Goal: Obtain resource: Obtain resource

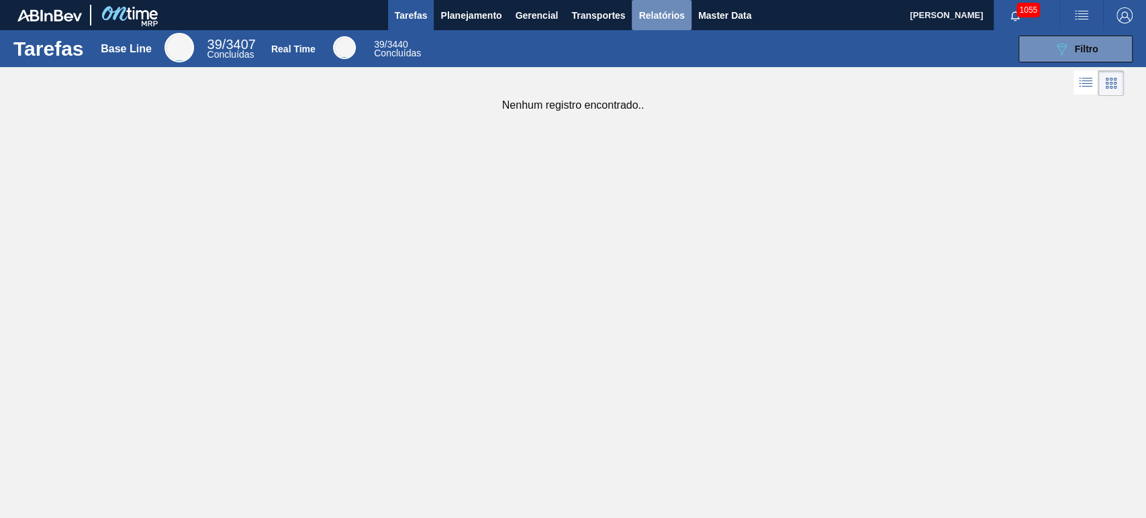
click at [675, 12] on span "Relatórios" at bounding box center [661, 15] width 46 height 16
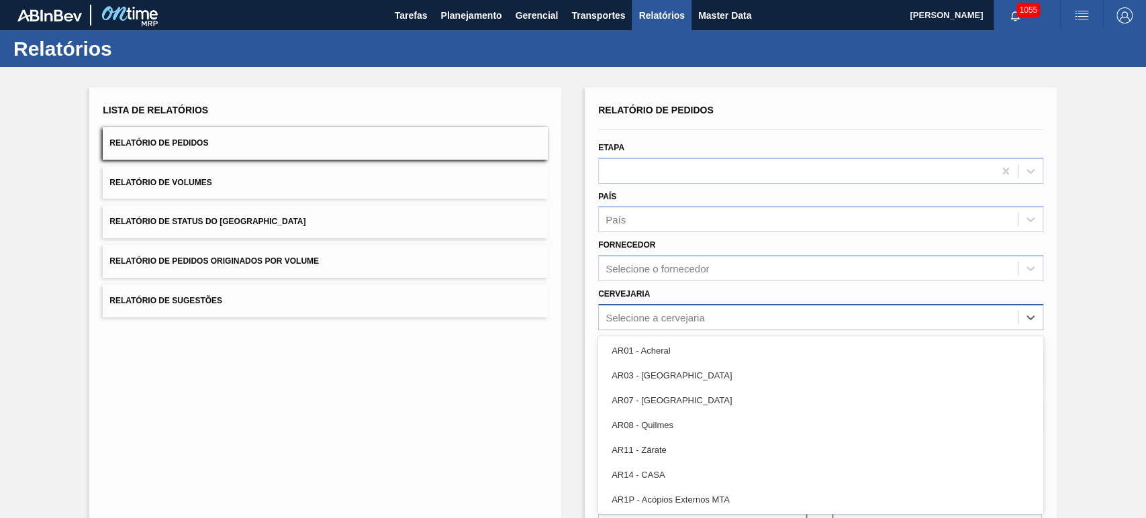
click at [668, 313] on div "Relatório de Pedidos Etapa País País Fornecedor Selecione o fornecedor Cervejar…" at bounding box center [820, 321] width 445 height 440
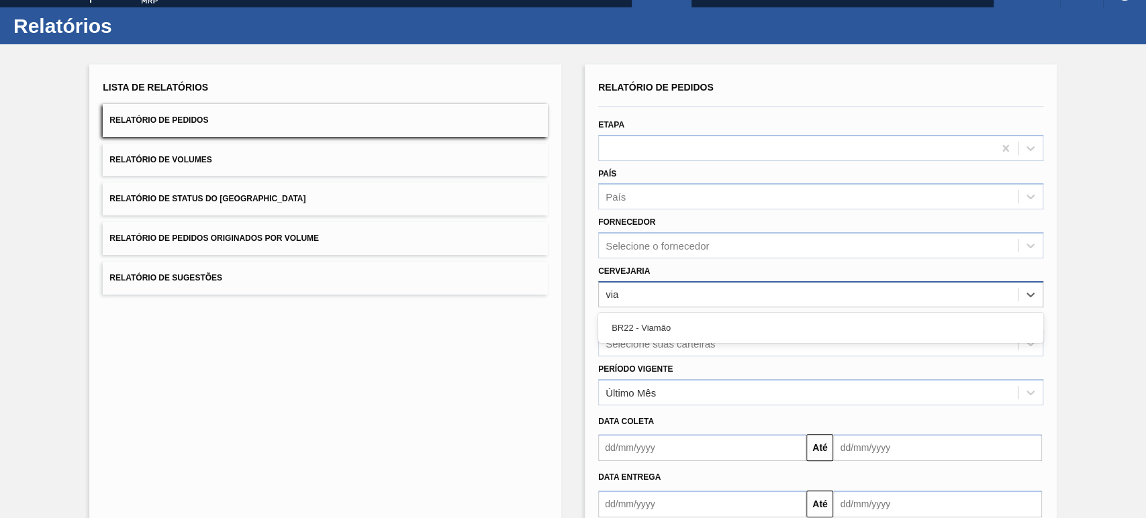
type input "viam"
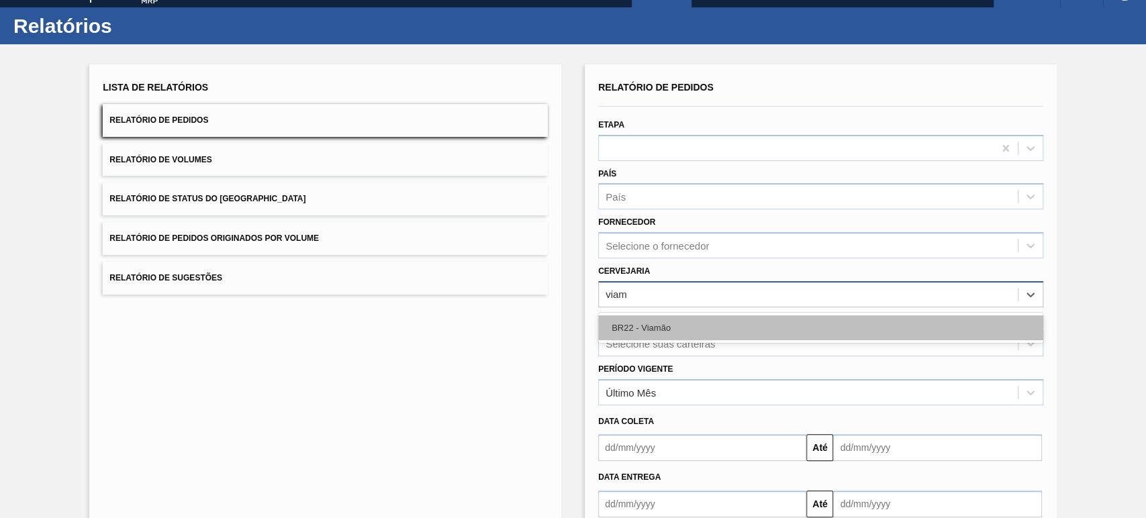
click at [666, 334] on div "BR22 - Viamão" at bounding box center [820, 327] width 445 height 25
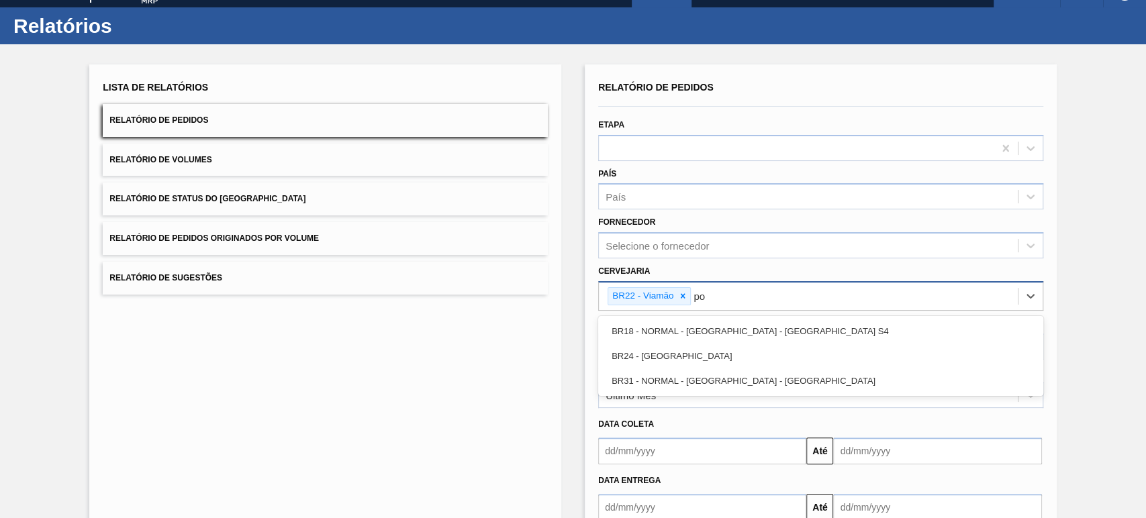
type input "pon"
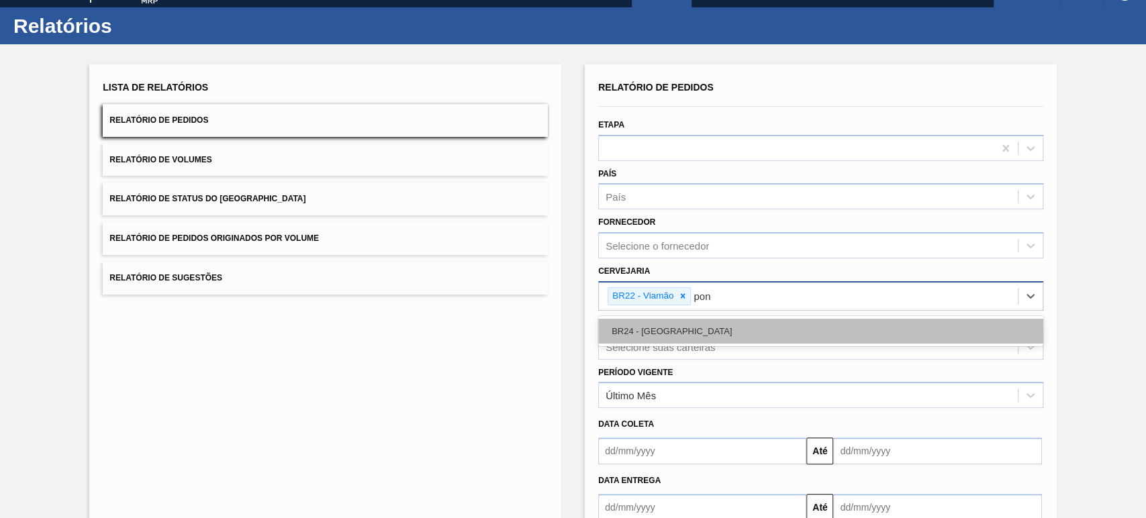
click at [666, 334] on div "BR24 - [GEOGRAPHIC_DATA]" at bounding box center [820, 331] width 445 height 25
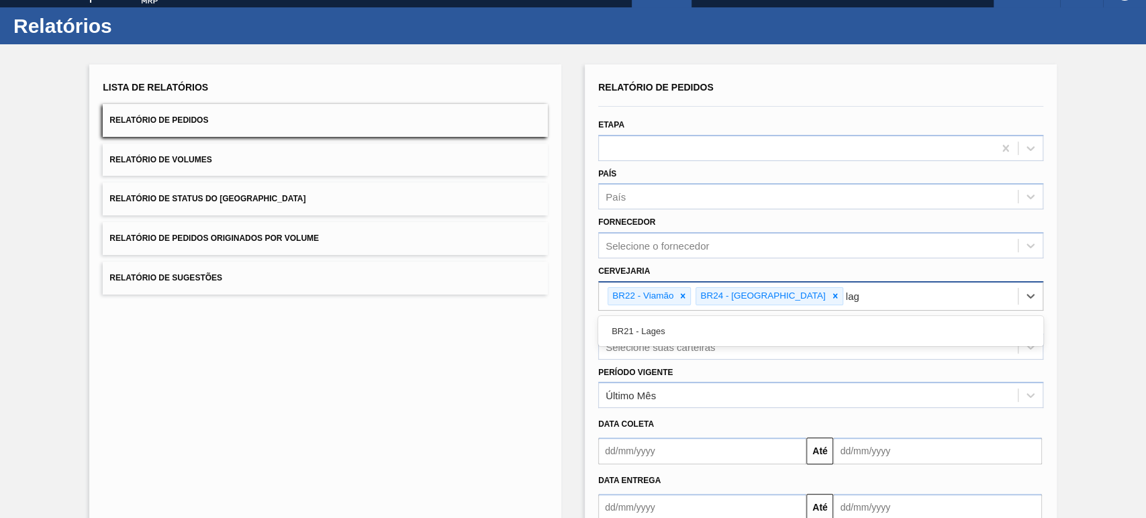
type input "lage"
click at [666, 334] on div "BR21 - Lages" at bounding box center [820, 331] width 445 height 25
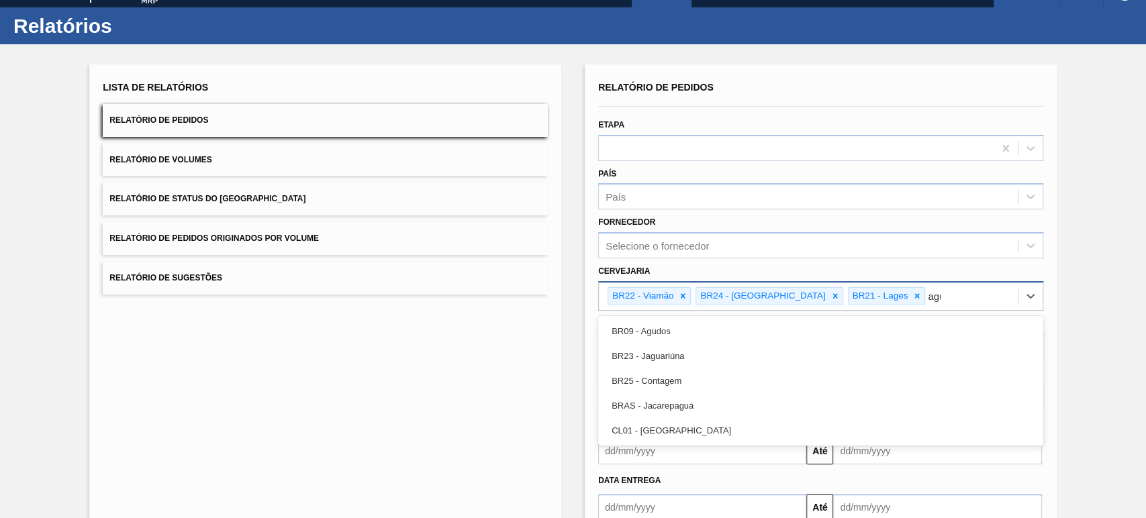
type input "agud"
click at [666, 334] on div "BR09 - Agudos" at bounding box center [820, 331] width 445 height 25
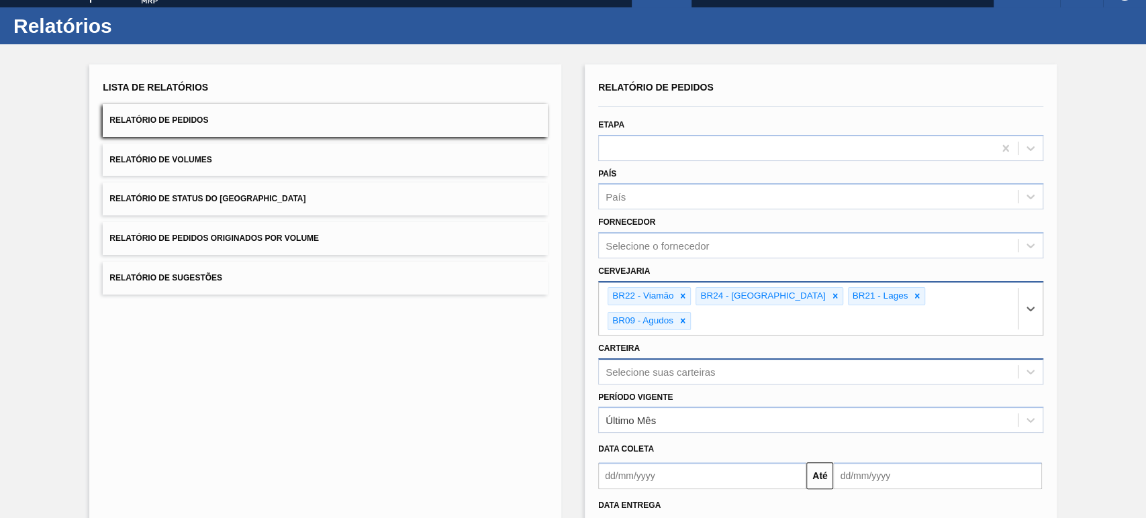
click at [660, 358] on div "Selecione suas carteiras" at bounding box center [820, 371] width 445 height 26
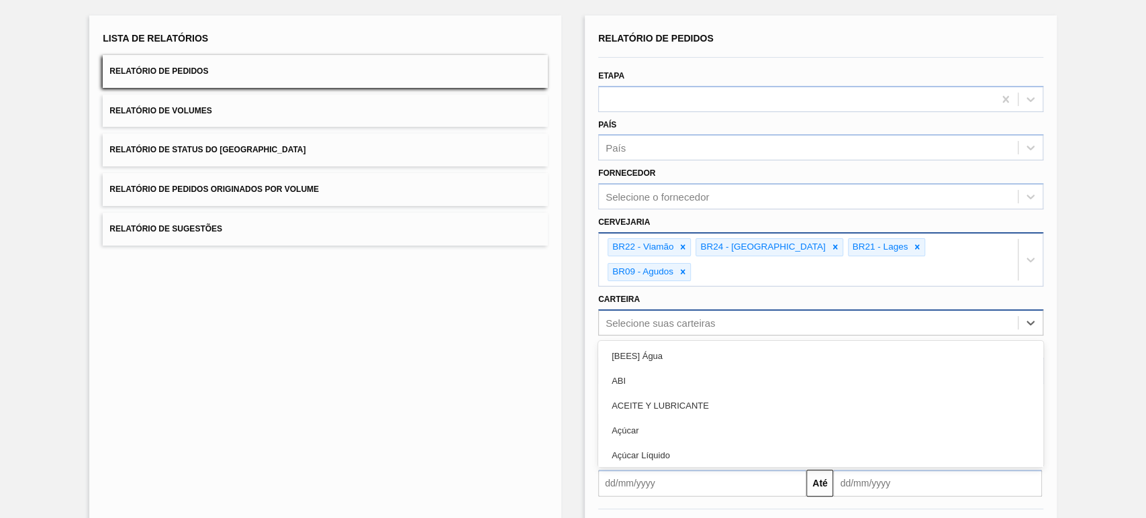
scroll to position [75, 0]
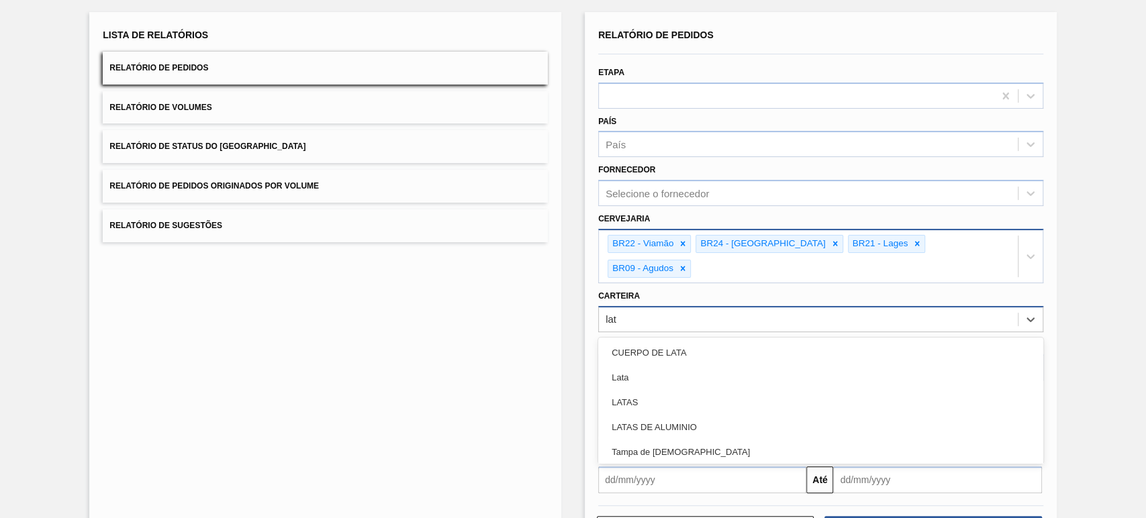
type input "lata"
click at [660, 365] on div "Lata" at bounding box center [820, 377] width 445 height 25
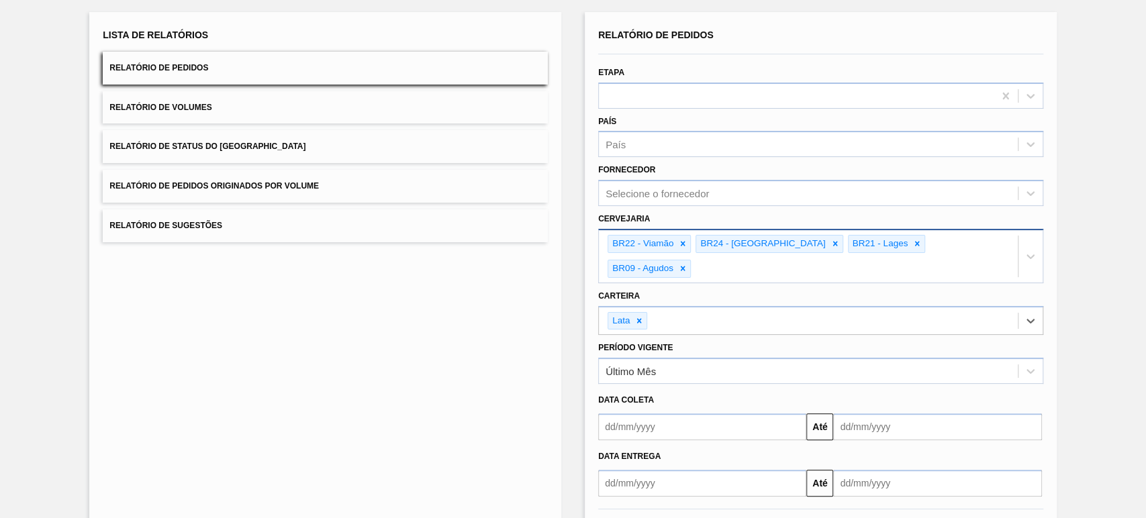
click at [650, 413] on input "text" at bounding box center [702, 426] width 208 height 27
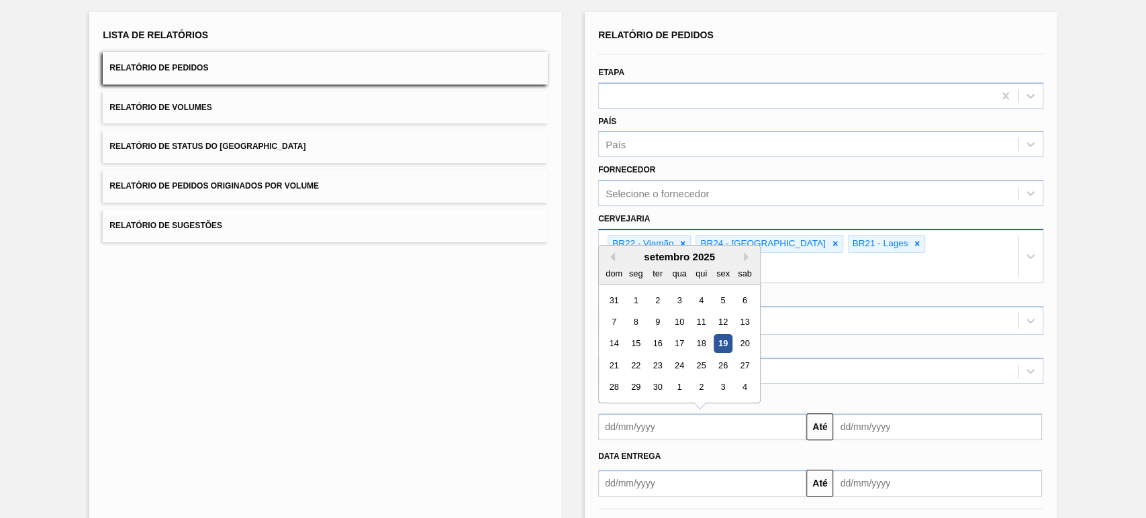
click at [632, 291] on div "1" at bounding box center [636, 300] width 18 height 18
type input "[DATE]"
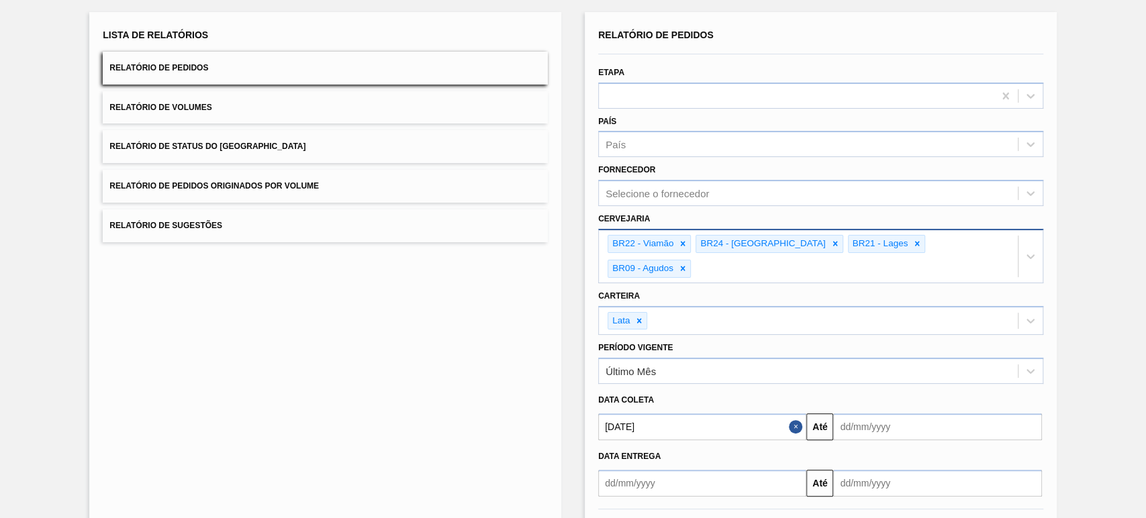
scroll to position [107, 0]
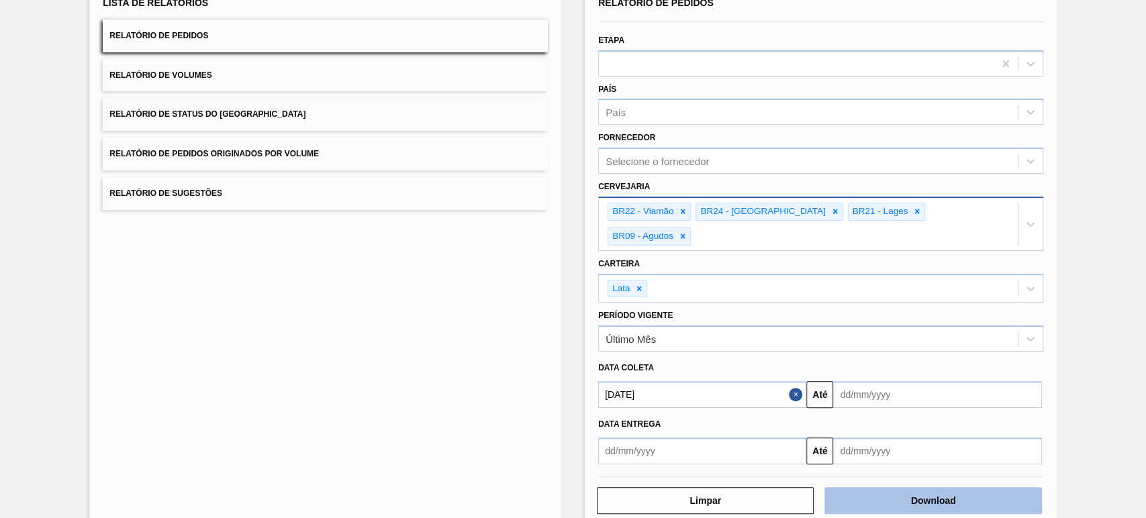
click at [988, 487] on button "Download" at bounding box center [932, 500] width 217 height 27
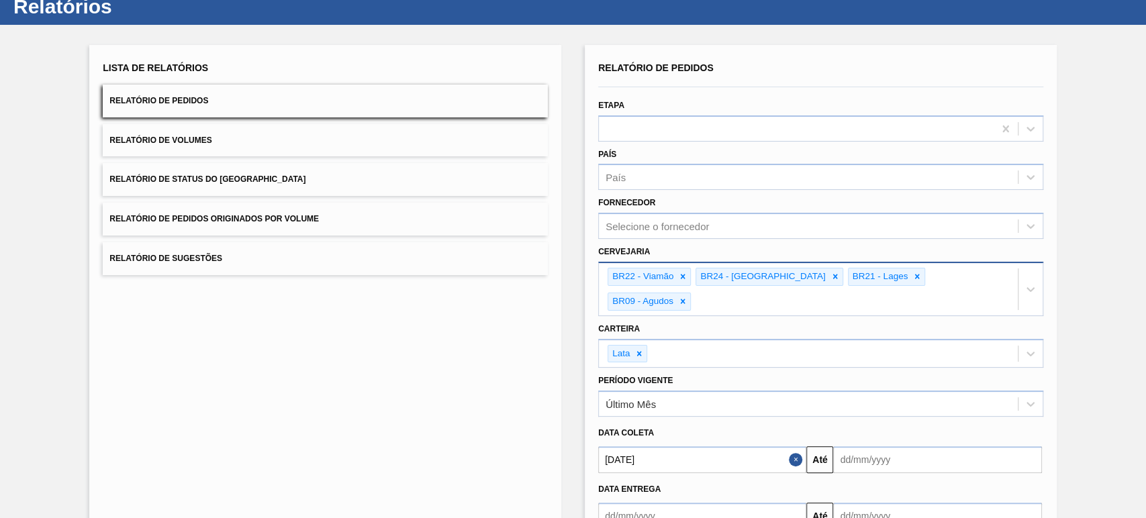
scroll to position [0, 0]
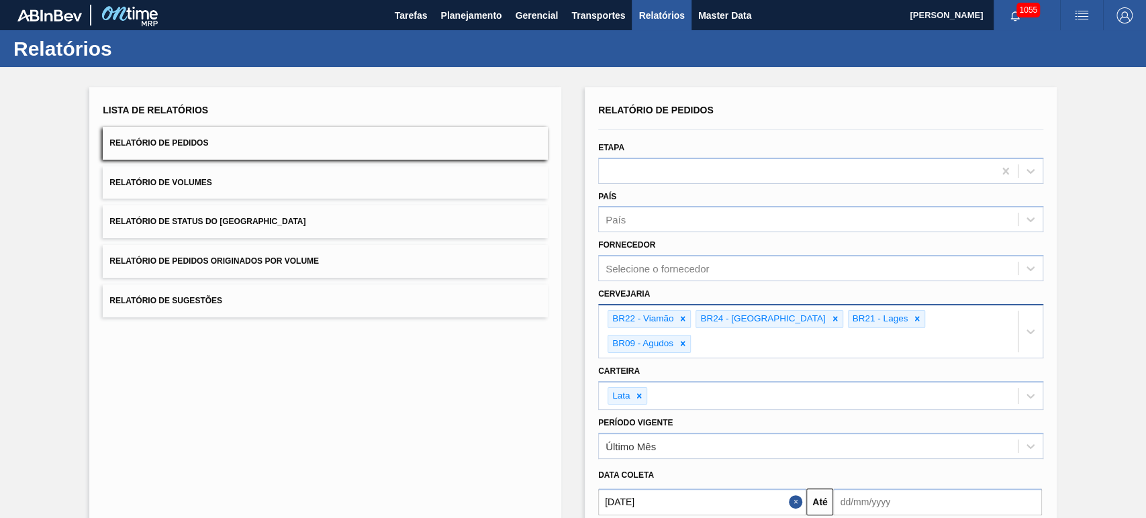
click at [236, 185] on button "Relatório de Volumes" at bounding box center [325, 182] width 445 height 33
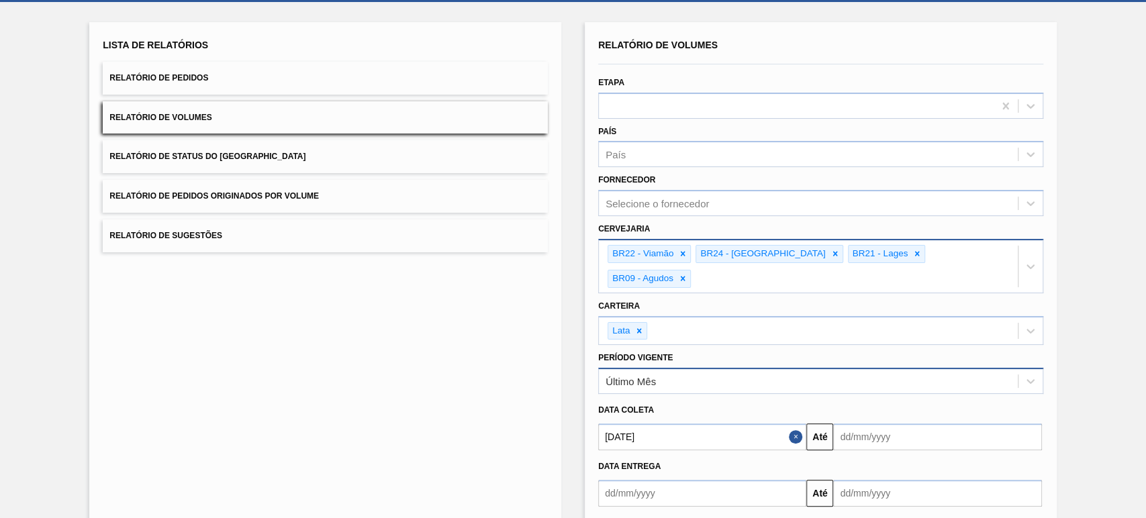
scroll to position [107, 0]
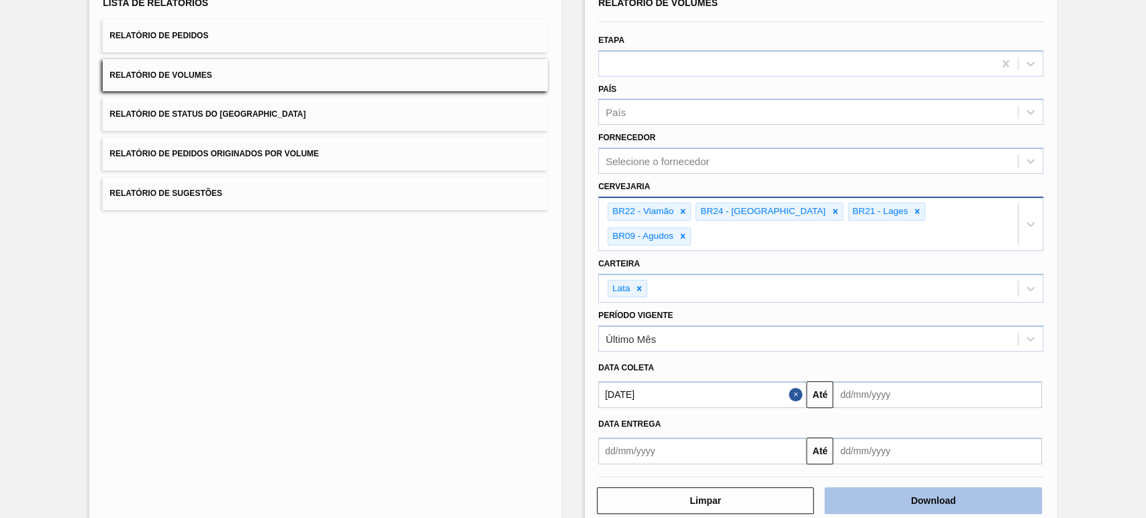
click at [928, 487] on button "Download" at bounding box center [932, 500] width 217 height 27
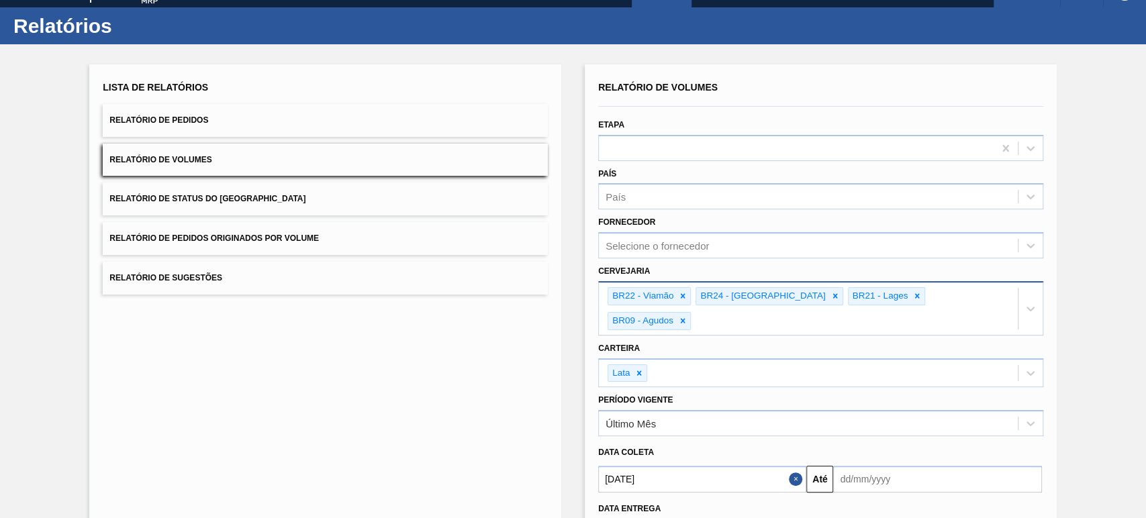
scroll to position [0, 0]
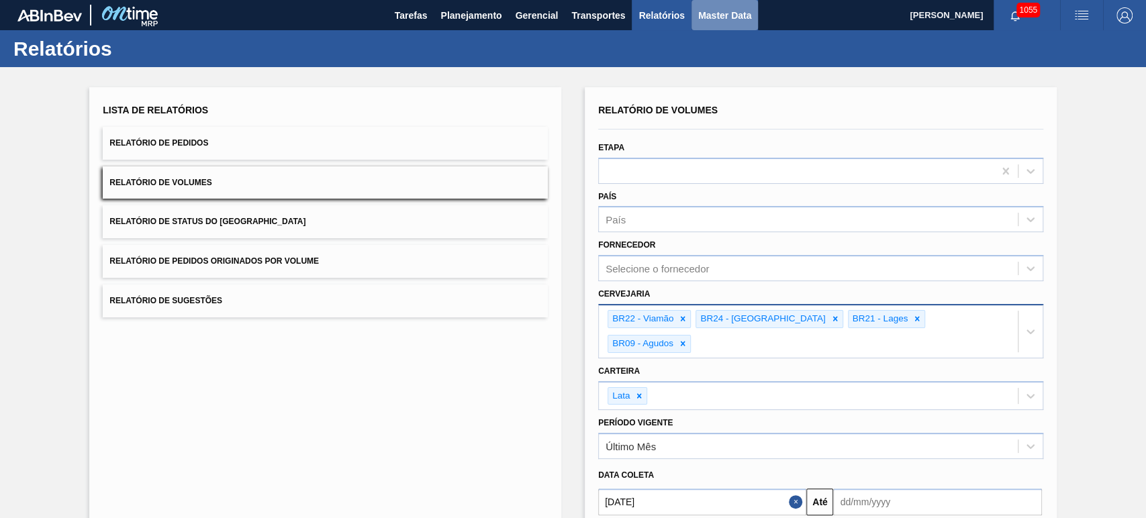
click at [717, 7] on span "Master Data" at bounding box center [724, 15] width 53 height 16
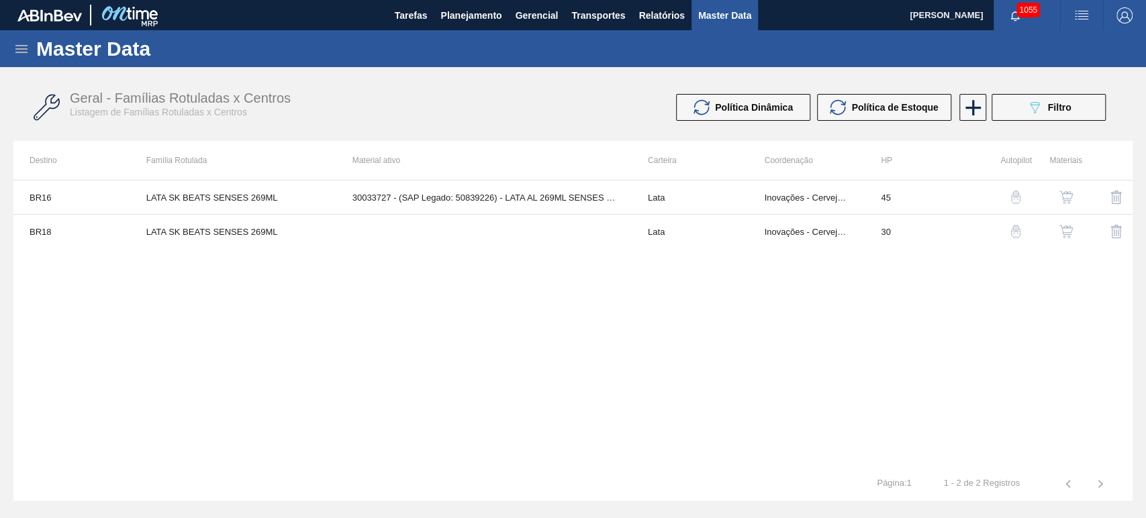
drag, startPoint x: 20, startPoint y: 42, endPoint x: 17, endPoint y: 68, distance: 27.1
click at [19, 43] on icon at bounding box center [21, 49] width 16 height 16
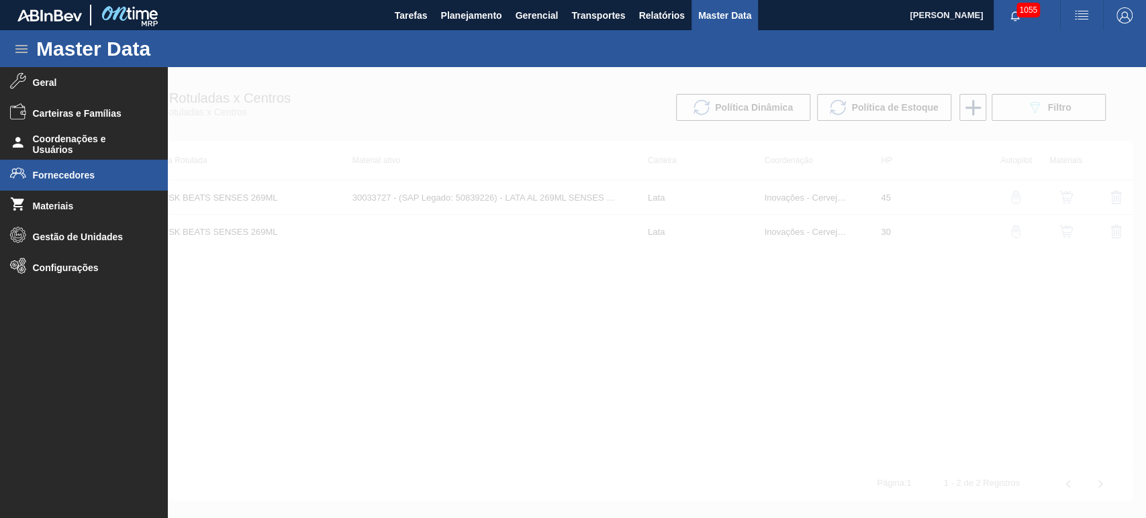
click at [50, 173] on span "Fornecedores" at bounding box center [88, 175] width 111 height 11
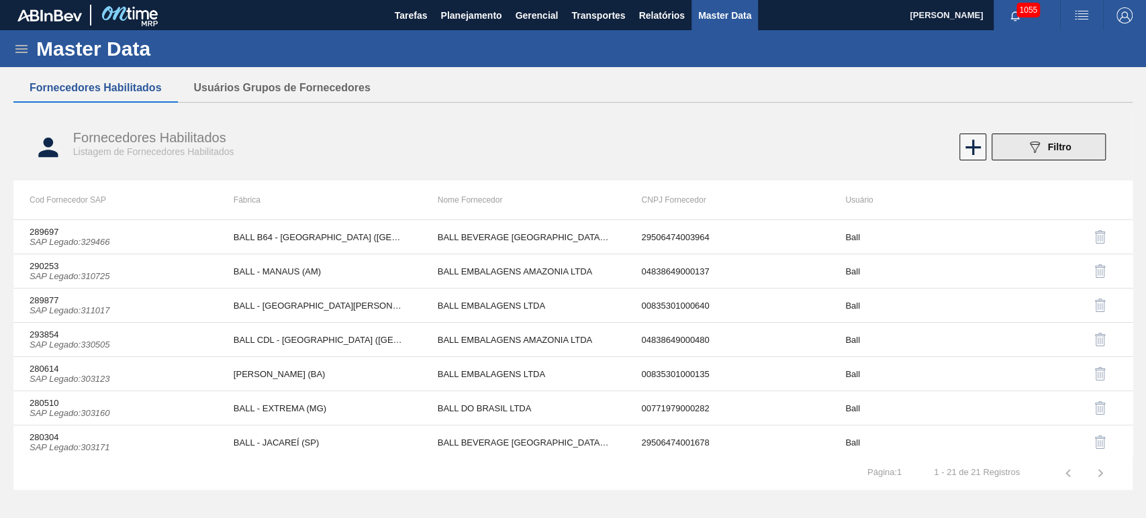
click at [1057, 146] on span "Filtro" at bounding box center [1059, 147] width 23 height 11
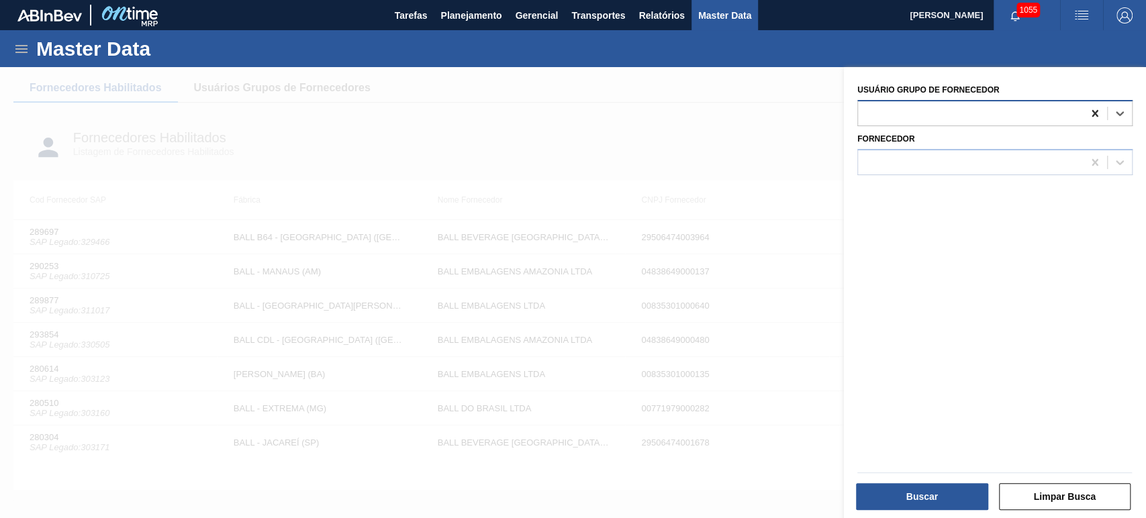
click at [1088, 111] on icon at bounding box center [1094, 113] width 13 height 13
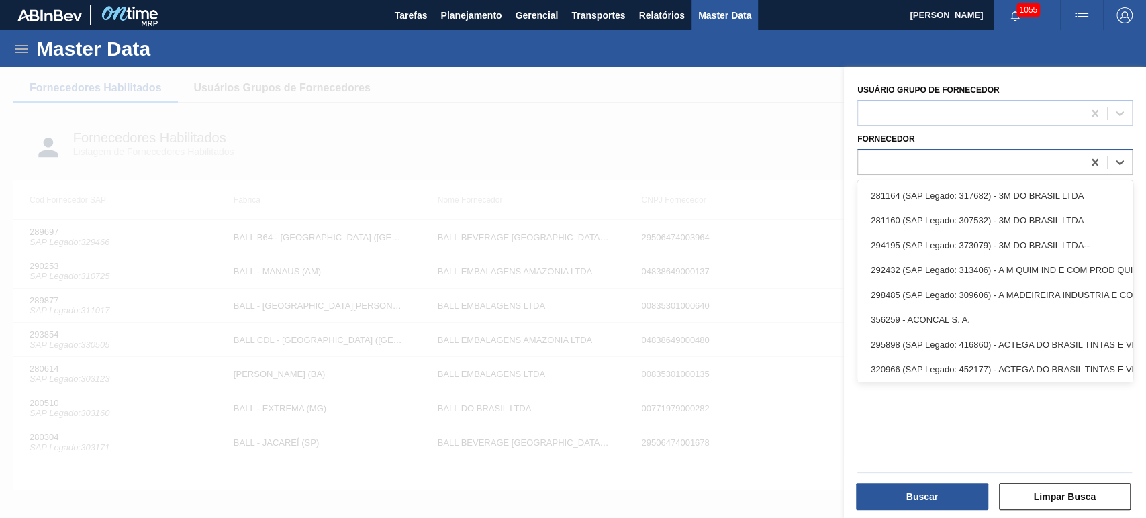
click at [983, 174] on div "Usuário Grupo de Fornecedor Fornecedor option 281164 (SAP Legado: 317682) - 3M …" at bounding box center [995, 294] width 302 height 454
paste input "417807"
type input "417807"
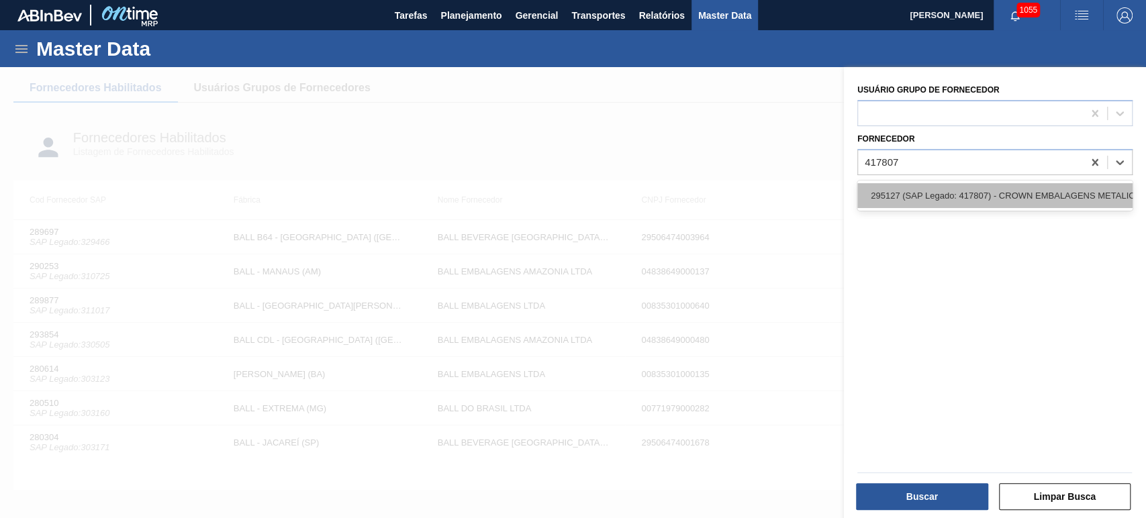
click at [955, 197] on div "295127 (SAP Legado: 417807) - CROWN EMBALAGENS METALICAS DA" at bounding box center [994, 195] width 275 height 25
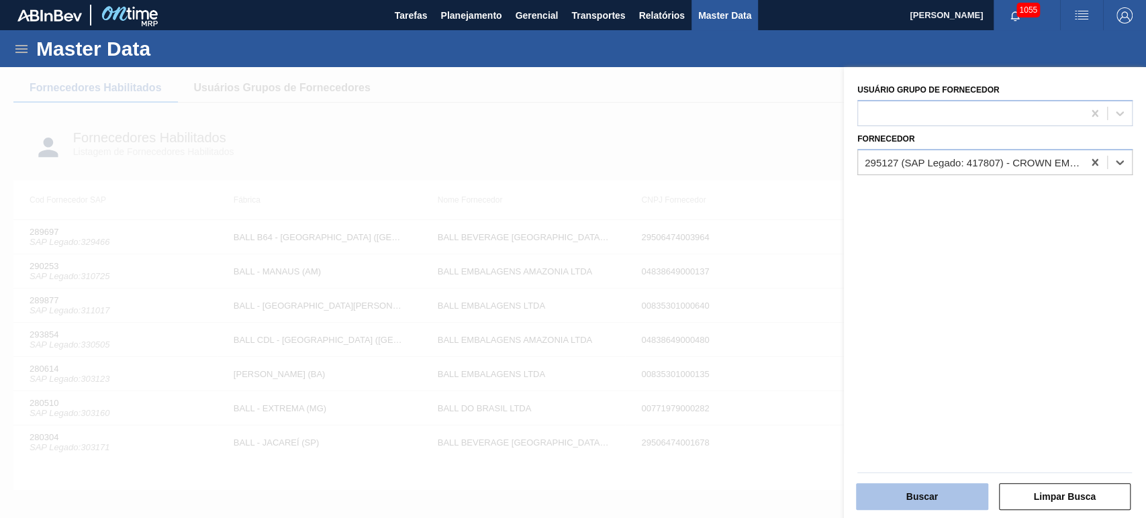
click at [923, 490] on button "Buscar" at bounding box center [922, 496] width 132 height 27
